Goal: Complete application form: Complete application form

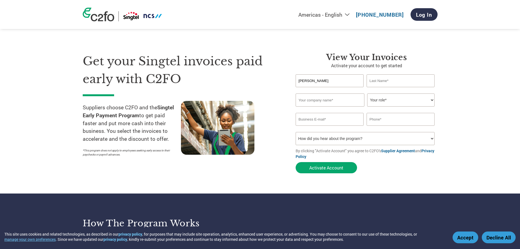
type input "[PERSON_NAME]"
type input "Aw"
type input "SPH Media Limited"
click at [432, 102] on select "Your role* CFO Controller Credit Manager Finance Director Treasurer CEO Preside…" at bounding box center [400, 99] width 67 height 13
select select "OTHER"
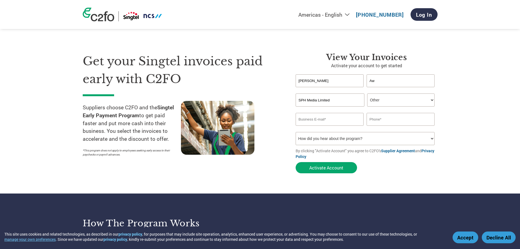
click at [367, 93] on select "Your role* CFO Controller Credit Manager Finance Director Treasurer CEO Preside…" at bounding box center [400, 99] width 67 height 13
click at [311, 119] on input "email" at bounding box center [330, 119] width 68 height 13
paste input "[EMAIL_ADDRESS][DOMAIN_NAME]"
type input "[EMAIL_ADDRESS][DOMAIN_NAME]"
drag, startPoint x: 393, startPoint y: 120, endPoint x: 397, endPoint y: 121, distance: 3.8
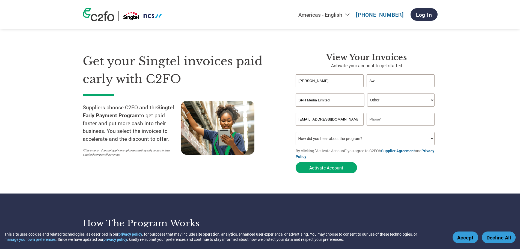
click at [393, 120] on input "text" at bounding box center [400, 119] width 68 height 13
type input "63883838"
click at [429, 136] on select "How did you hear about the program? Received a letter Email Social Media Online…" at bounding box center [365, 138] width 139 height 13
click at [461, 165] on section "Get your Singtel invoices paid early with C2FO Suppliers choose C2FO and the Si…" at bounding box center [260, 107] width 520 height 171
click at [312, 165] on button "Activate Account" at bounding box center [326, 167] width 61 height 11
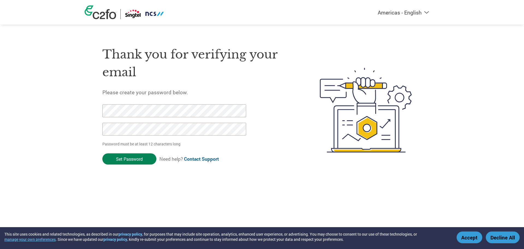
click at [129, 156] on input "Set Password" at bounding box center [129, 158] width 54 height 11
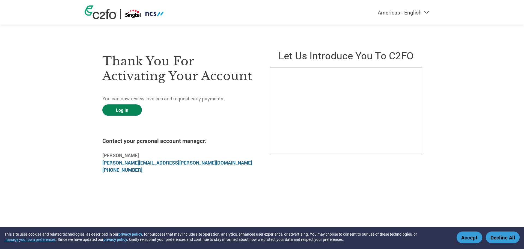
click at [133, 111] on link "Log In" at bounding box center [122, 109] width 40 height 11
